Goal: Information Seeking & Learning: Learn about a topic

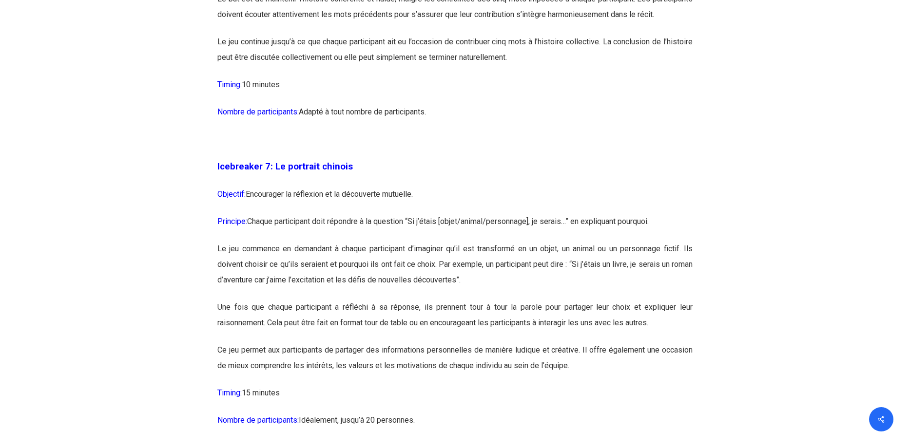
scroll to position [2406, 0]
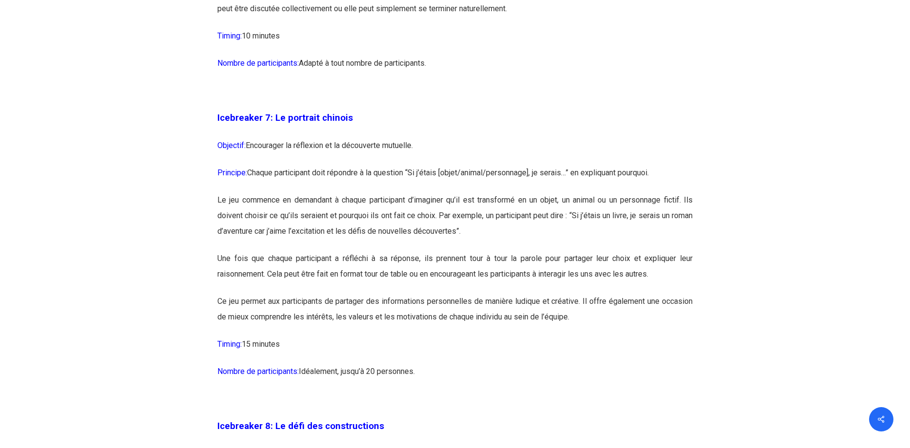
drag, startPoint x: 132, startPoint y: 261, endPoint x: 146, endPoint y: 260, distance: 14.2
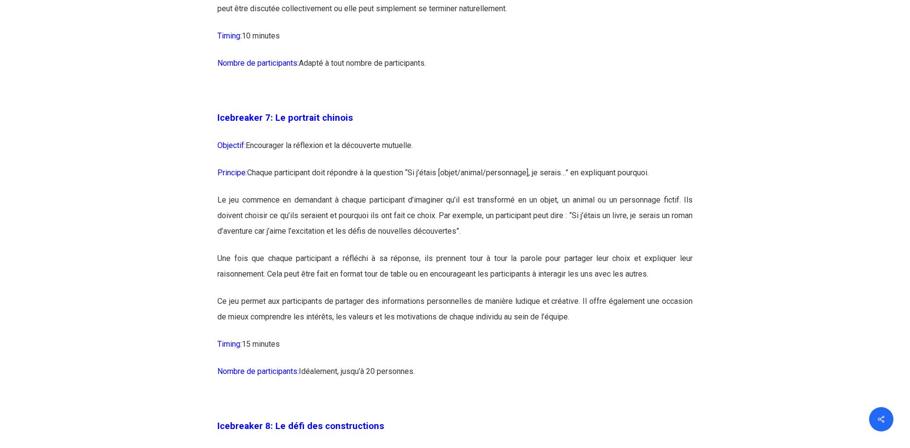
click at [260, 165] on p "Objectif: Encourager la réflexion et la découverte mutuelle." at bounding box center [454, 151] width 475 height 27
drag, startPoint x: 216, startPoint y: 150, endPoint x: 548, endPoint y: 406, distance: 418.9
copy div "Loremipsum 2: Do sitametc adipisc Elitsedd: Eiusmodtem in utlaboree do ma aliqu…"
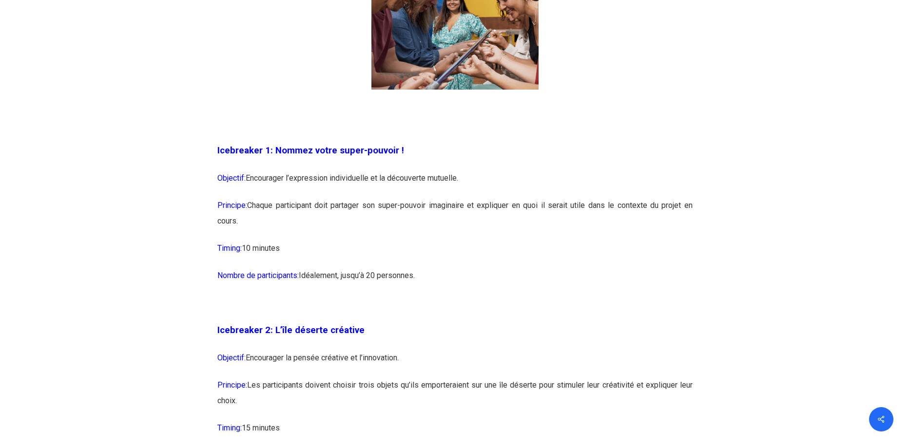
scroll to position [794, 0]
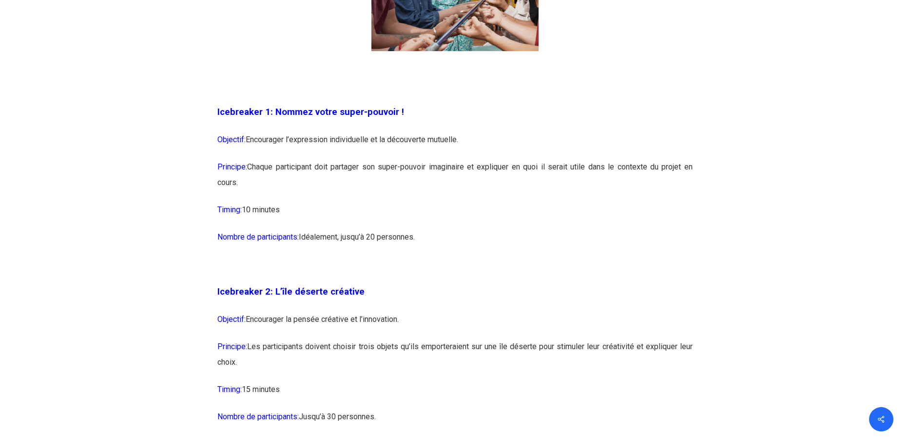
click at [343, 105] on p "Icebreaker 1: Nommez votre super-pouvoir !" at bounding box center [454, 118] width 475 height 28
drag, startPoint x: 217, startPoint y: 113, endPoint x: 587, endPoint y: 188, distance: 377.4
copy div "Icebreaker 1: Nommez votre super-pouvoir ! Objectif: Encourager l’expression in…"
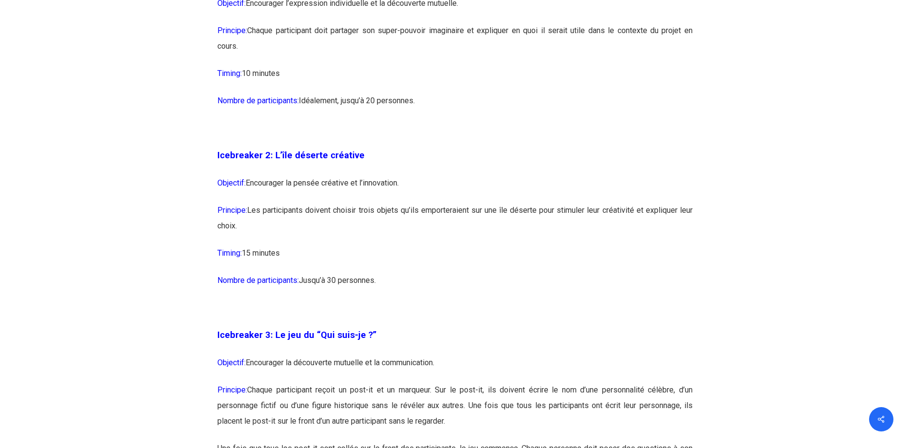
scroll to position [940, 0]
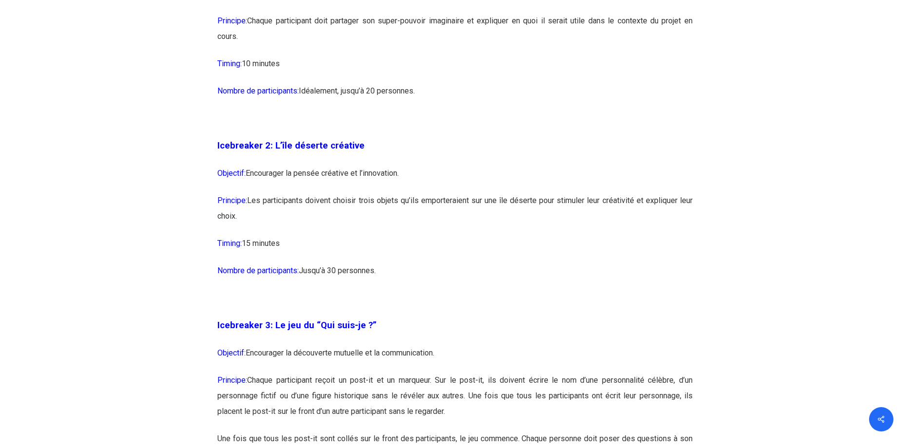
drag, startPoint x: 214, startPoint y: 145, endPoint x: 527, endPoint y: 210, distance: 319.1
drag, startPoint x: 527, startPoint y: 210, endPoint x: 525, endPoint y: 200, distance: 10.4
copy div "Icebreaker 2: L’île déserte créative Objectif: Encourager la pensée créative et…"
